Goal: Task Accomplishment & Management: Manage account settings

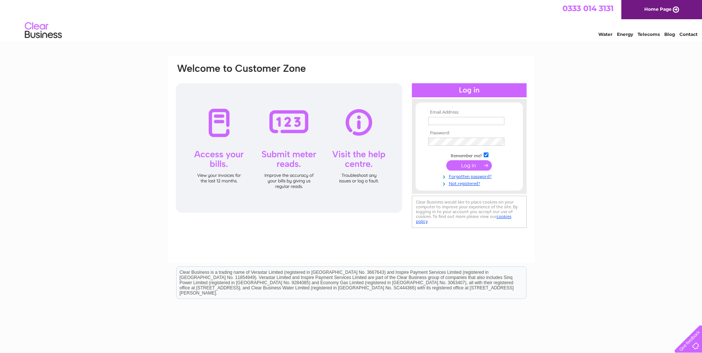
click at [433, 121] on input "text" at bounding box center [466, 121] width 76 height 8
type input "fmaeye@hotmail.com"
click at [471, 164] on input "submit" at bounding box center [468, 165] width 45 height 10
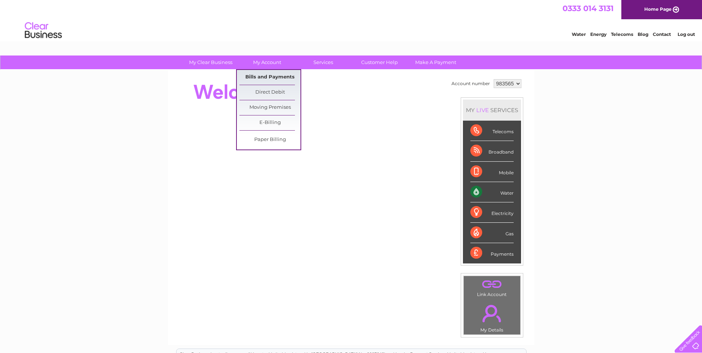
click at [266, 72] on link "Bills and Payments" at bounding box center [269, 77] width 61 height 15
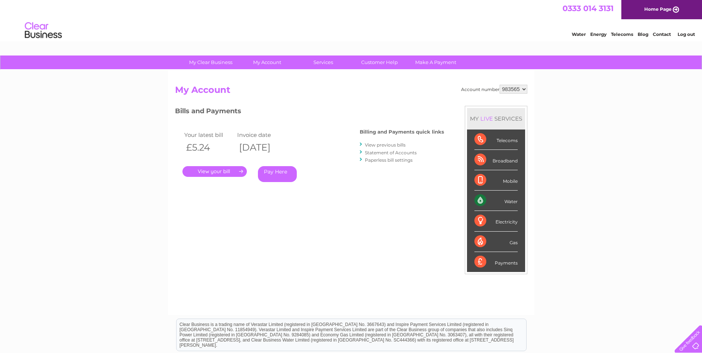
click at [277, 176] on link "Pay Here" at bounding box center [277, 174] width 39 height 16
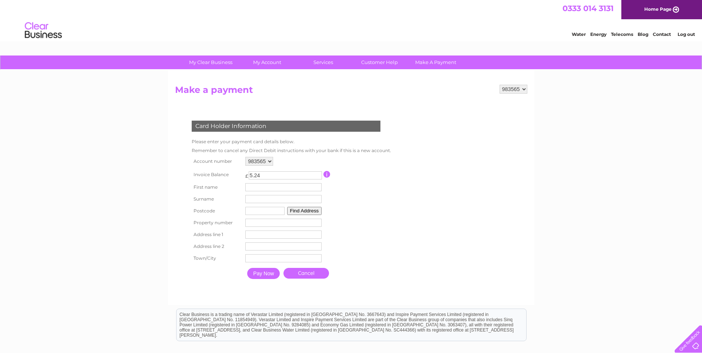
click at [308, 272] on link "Cancel" at bounding box center [305, 273] width 45 height 11
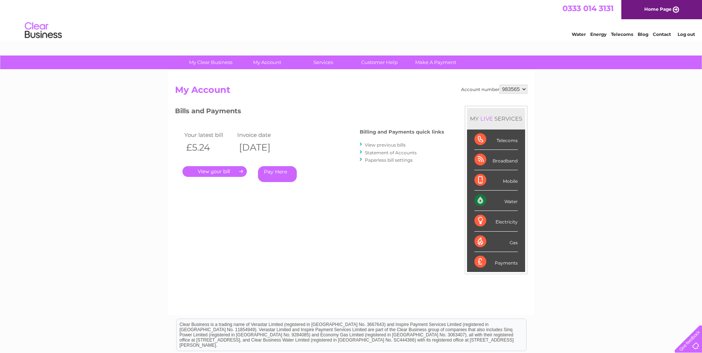
click at [230, 169] on link "." at bounding box center [214, 171] width 64 height 11
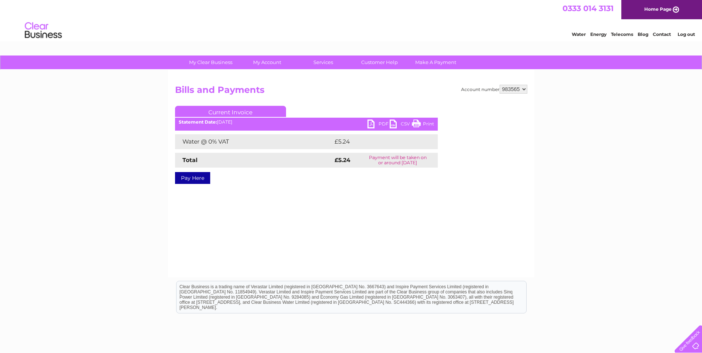
click at [369, 122] on link "PDF" at bounding box center [378, 124] width 22 height 11
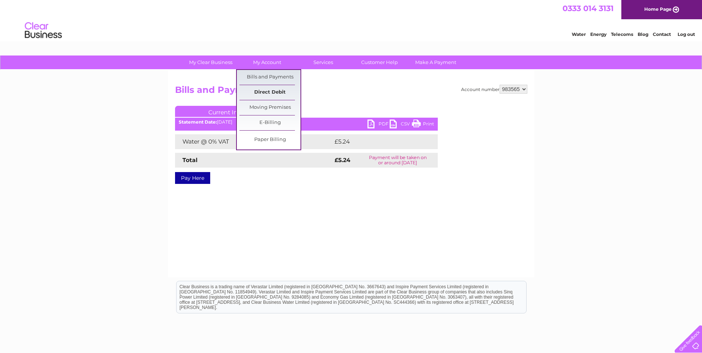
click at [273, 91] on link "Direct Debit" at bounding box center [269, 92] width 61 height 15
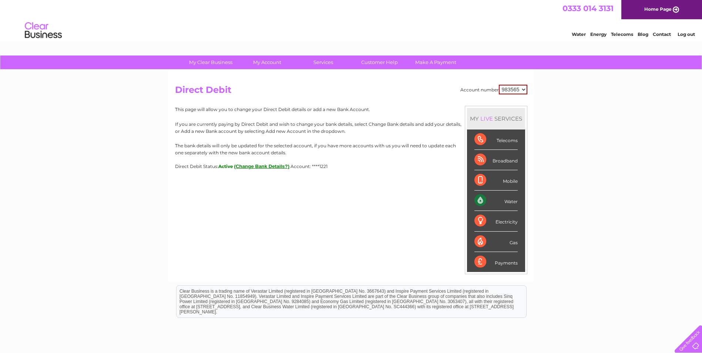
click at [261, 167] on button "(Change Bank Details?)" at bounding box center [261, 166] width 55 height 6
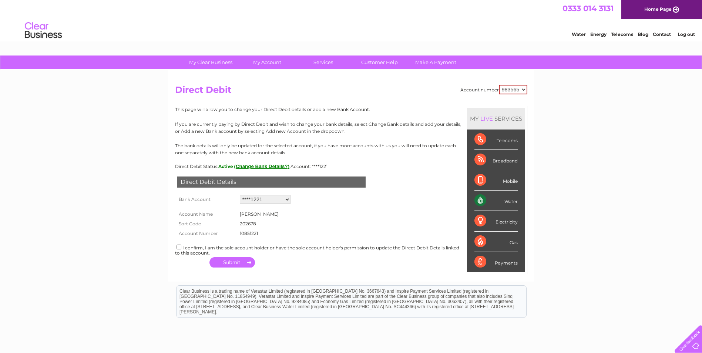
click at [413, 167] on div "Direct Debit Status: Active (Change Bank Details?) Account: ****1221" at bounding box center [351, 166] width 352 height 6
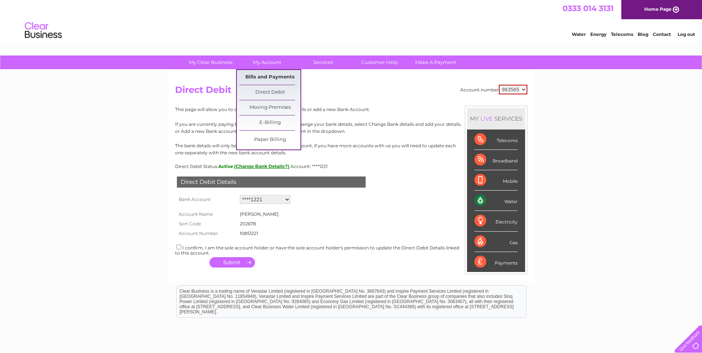
click at [264, 74] on link "Bills and Payments" at bounding box center [269, 77] width 61 height 15
